Goal: Task Accomplishment & Management: Complete application form

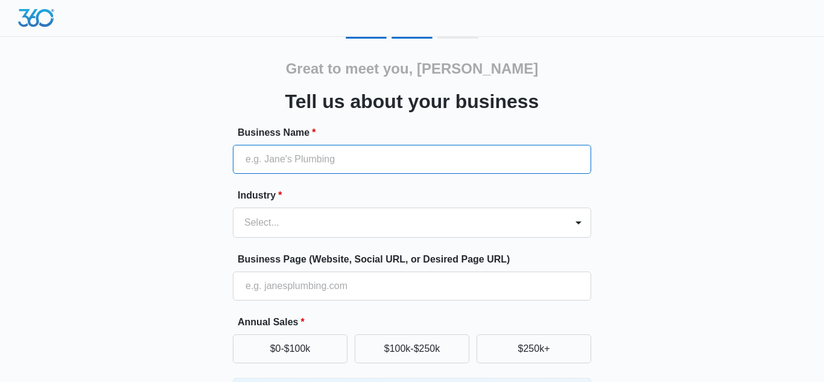
click at [401, 159] on input "Business Name *" at bounding box center [412, 159] width 358 height 29
type input "little hearts daycare llc"
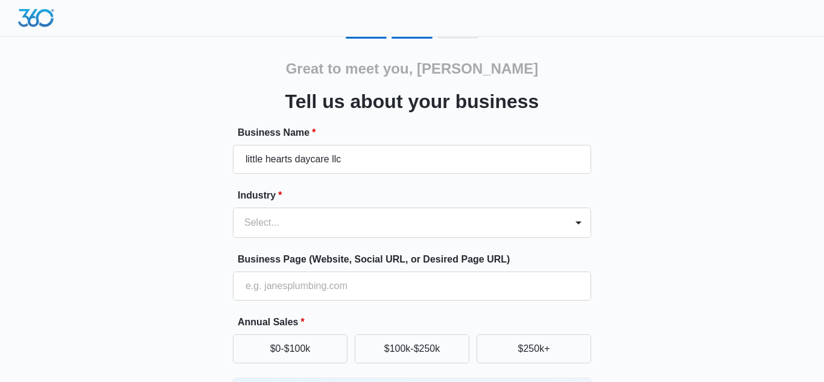
click at [691, 160] on div "Great to meet you, [PERSON_NAME] us about your business Business Name * little …" at bounding box center [412, 281] width 724 height 489
click at [559, 221] on div "Select..." at bounding box center [399, 222] width 333 height 29
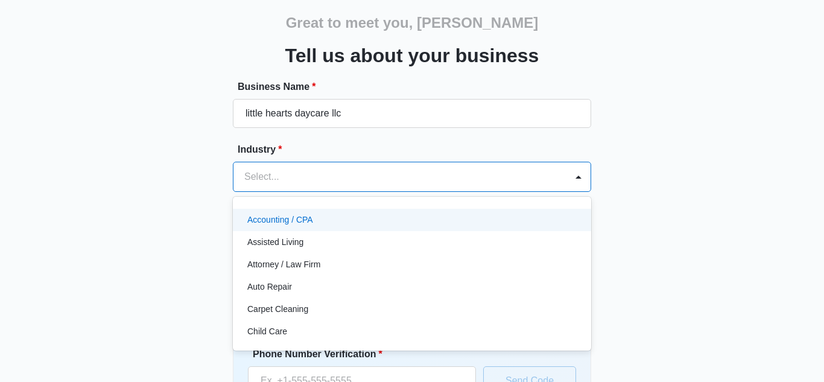
scroll to position [50, 0]
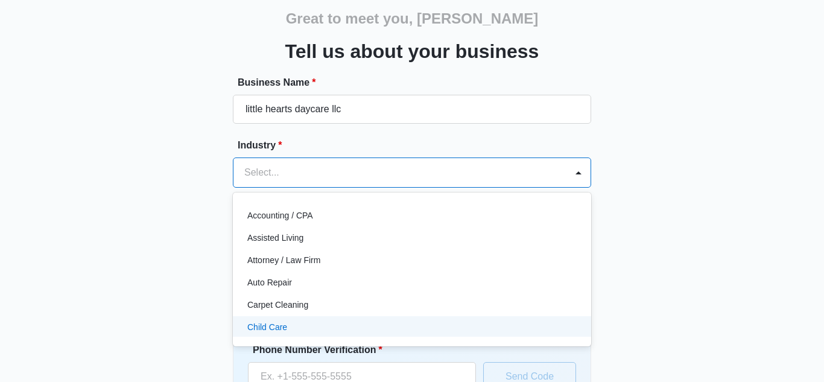
click at [292, 326] on div "Child Care" at bounding box center [410, 327] width 327 height 13
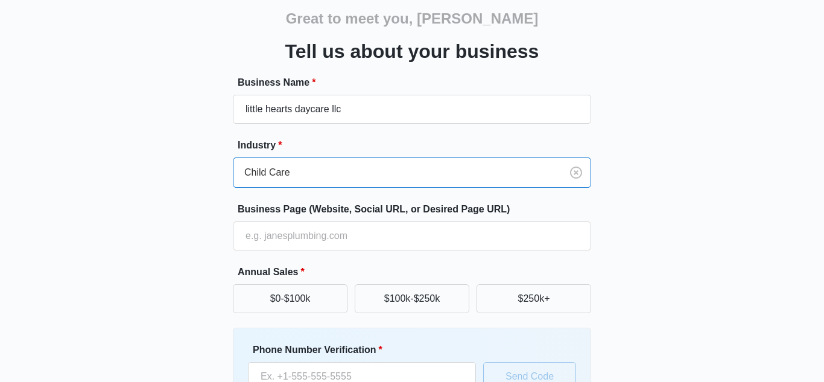
click at [747, 145] on div "Great to meet you, jessica Tell us about your business Business Name * little h…" at bounding box center [412, 231] width 724 height 489
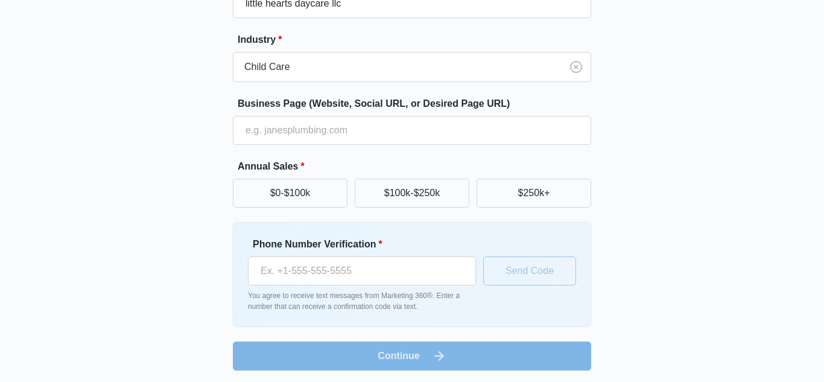
scroll to position [159, 0]
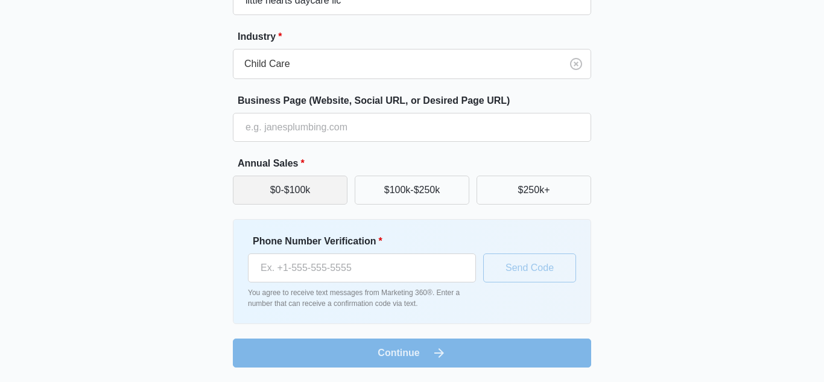
click at [276, 188] on button "$0-$100k" at bounding box center [290, 190] width 115 height 29
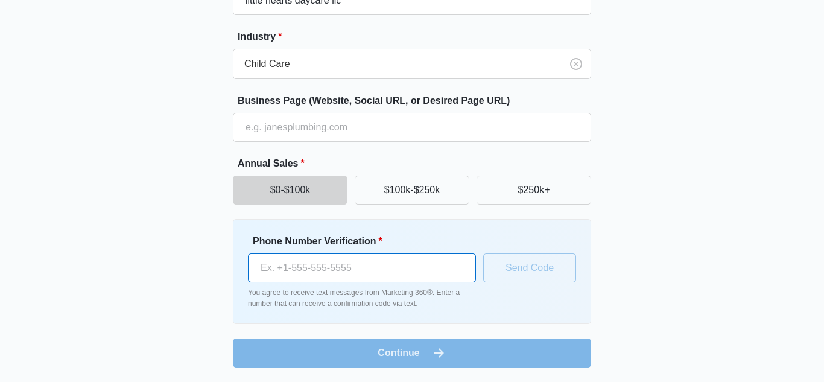
click at [388, 270] on input "Phone Number Verification *" at bounding box center [362, 267] width 228 height 29
type input "(860) 348-6904"
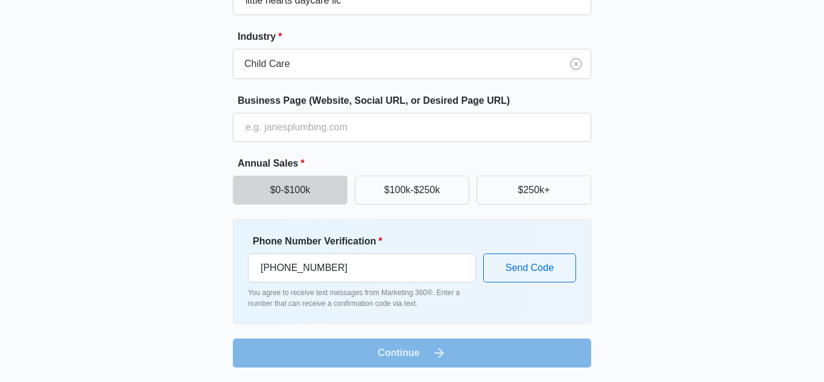
click at [750, 280] on div "Great to meet you, jessica Tell us about your business Business Name * little h…" at bounding box center [412, 122] width 724 height 489
click at [554, 276] on button "Send Code" at bounding box center [529, 267] width 93 height 29
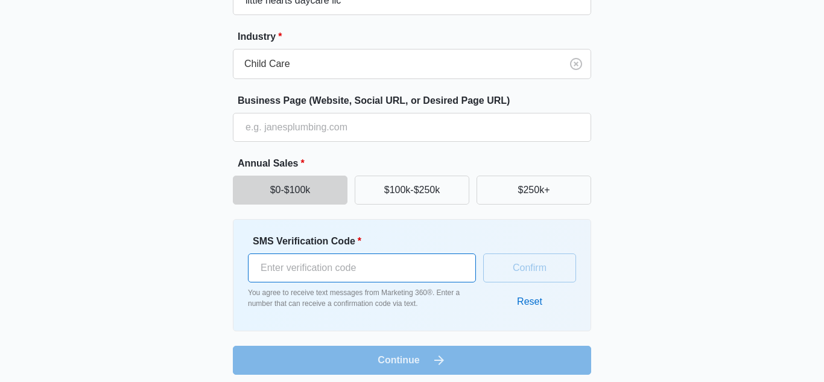
click at [385, 269] on input "SMS Verification Code *" at bounding box center [362, 267] width 228 height 29
type input "735084"
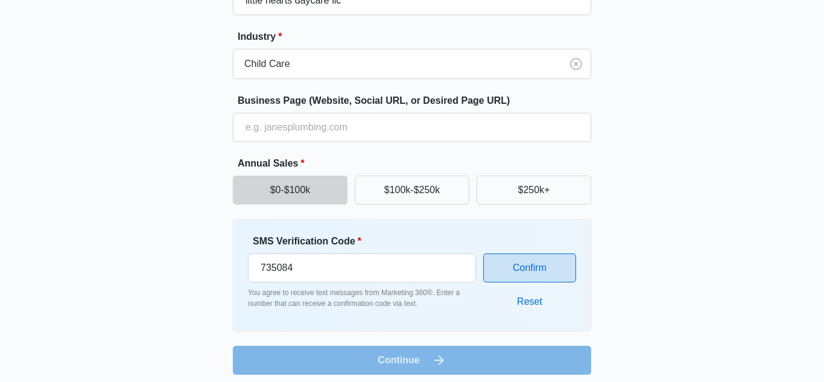
click at [560, 268] on button "Confirm" at bounding box center [529, 267] width 93 height 29
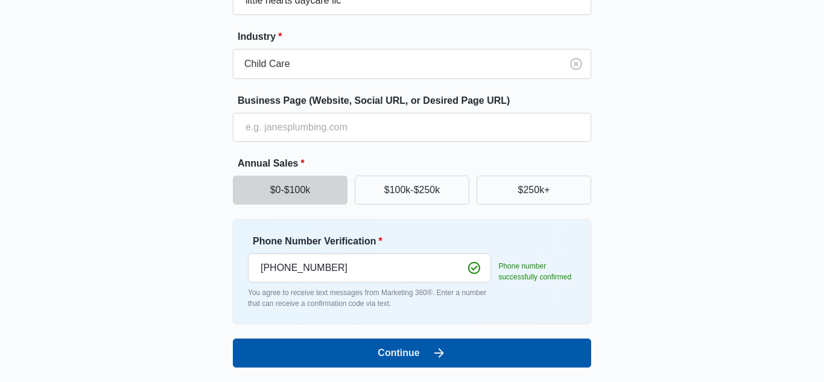
click at [535, 358] on button "Continue" at bounding box center [412, 352] width 358 height 29
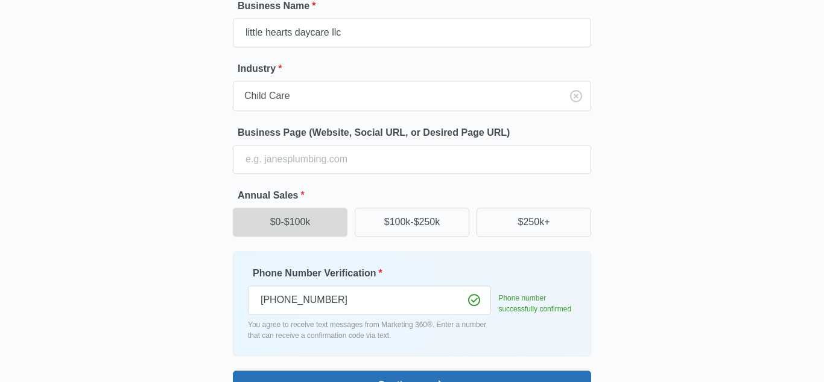
scroll to position [0, 0]
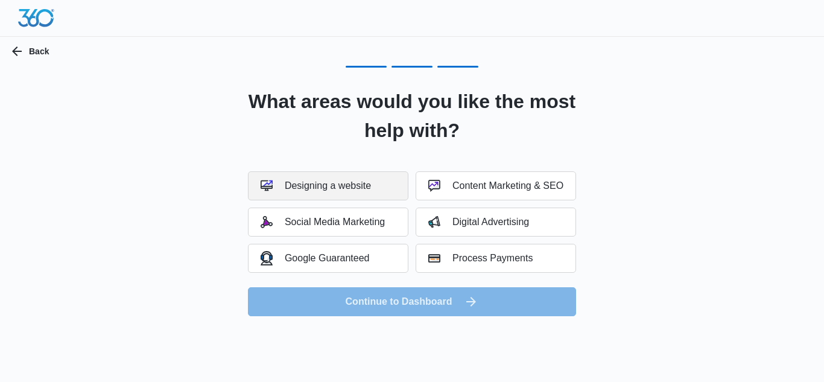
click at [355, 192] on button "Designing a website" at bounding box center [328, 185] width 160 height 29
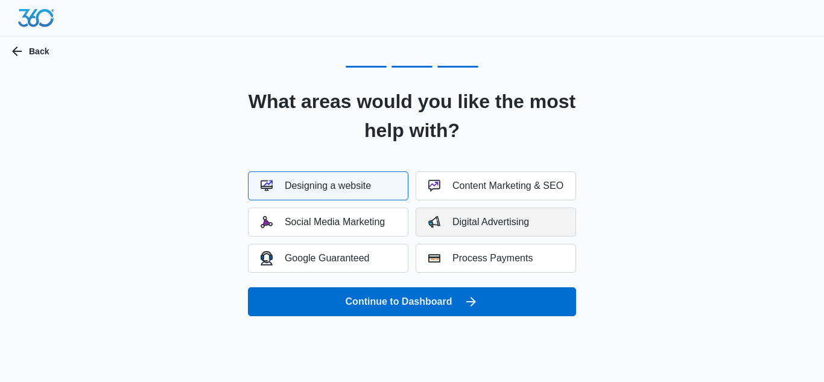
click at [525, 222] on div "Digital Advertising" at bounding box center [478, 222] width 101 height 12
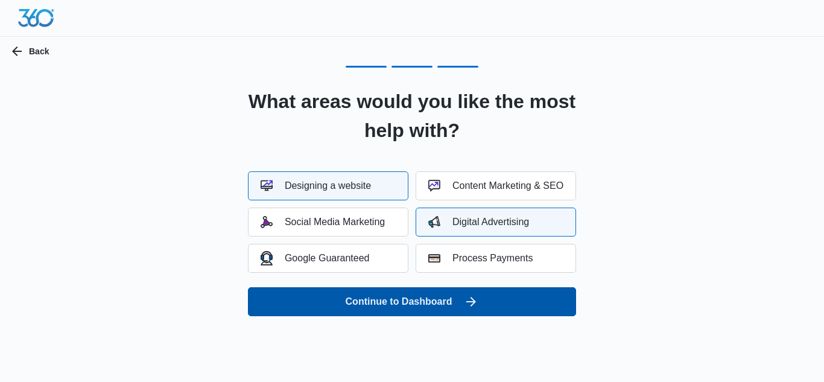
click at [506, 304] on button "Continue to Dashboard" at bounding box center [412, 301] width 328 height 29
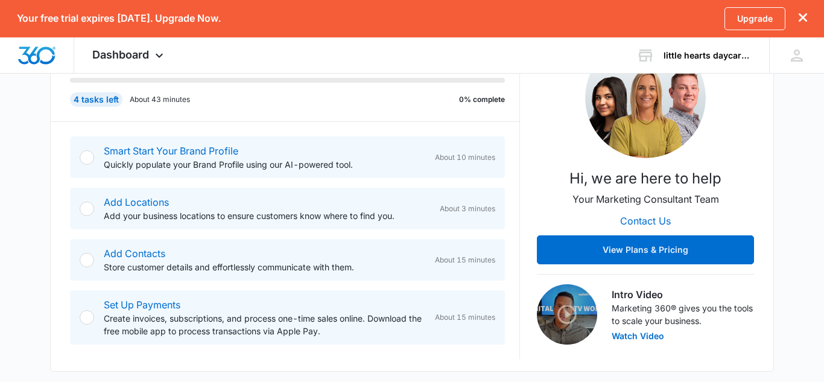
scroll to position [225, 0]
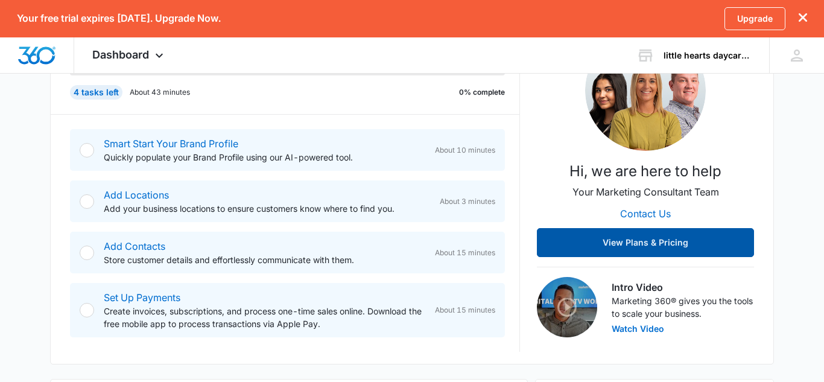
click at [697, 243] on button "View Plans & Pricing" at bounding box center [645, 242] width 217 height 29
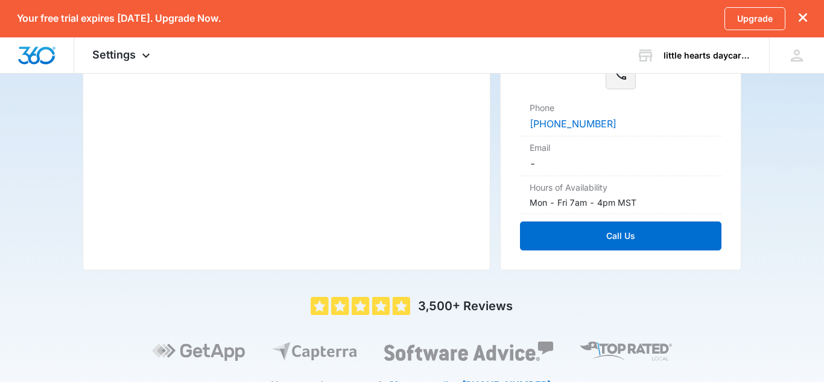
scroll to position [379, 0]
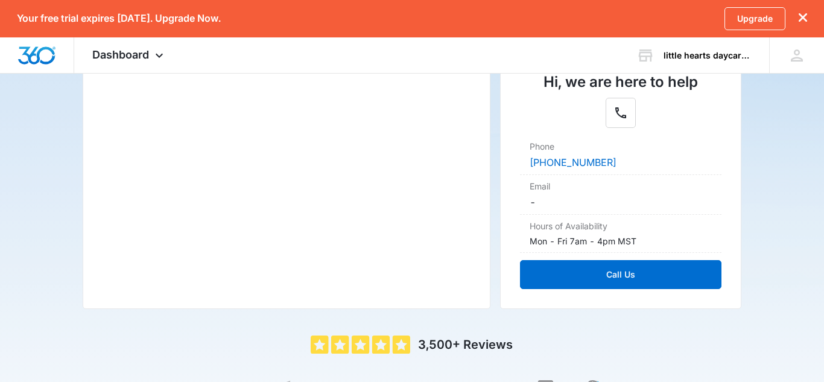
scroll to position [225, 0]
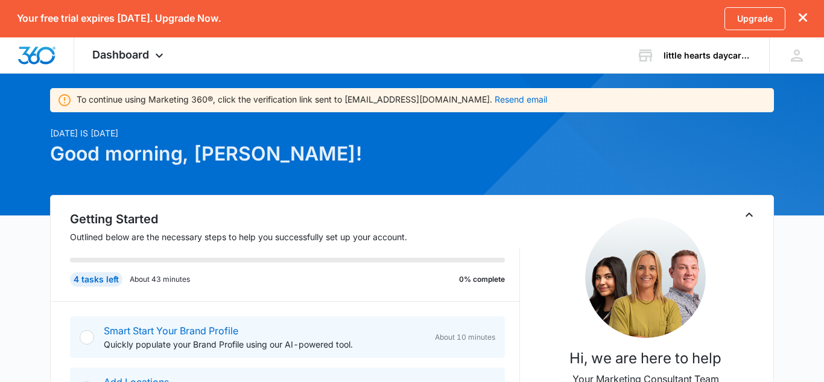
scroll to position [37, 0]
